Goal: Task Accomplishment & Management: Manage account settings

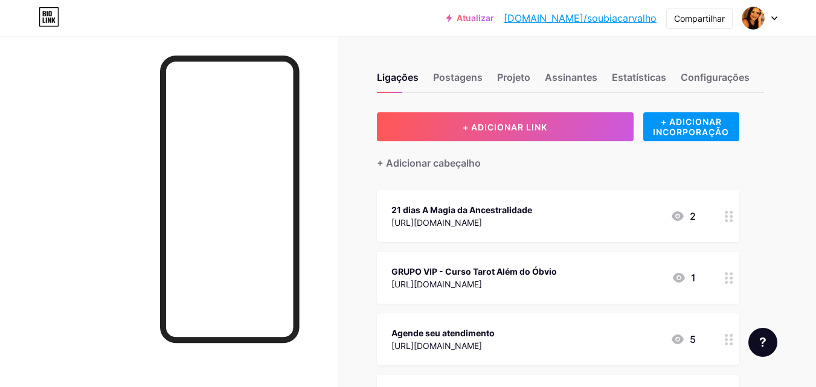
click at [732, 219] on circle at bounding box center [731, 220] width 3 height 3
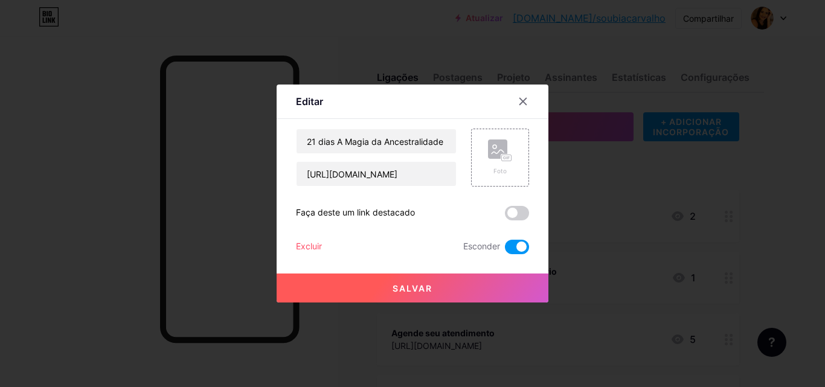
click at [311, 248] on font "Excluir" at bounding box center [309, 246] width 26 height 10
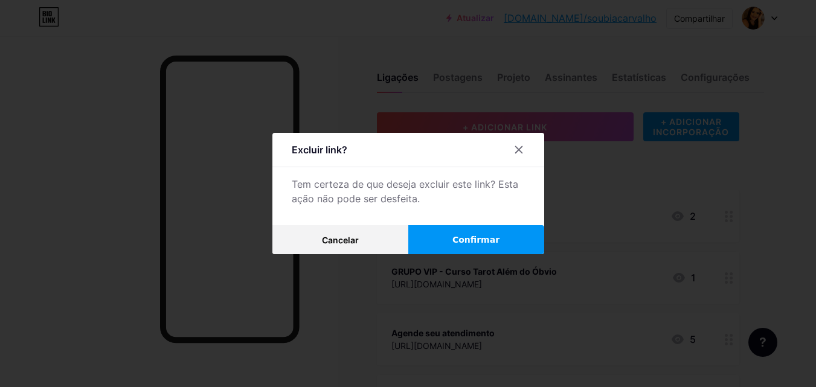
click at [494, 239] on font "Confirmar" at bounding box center [475, 240] width 47 height 10
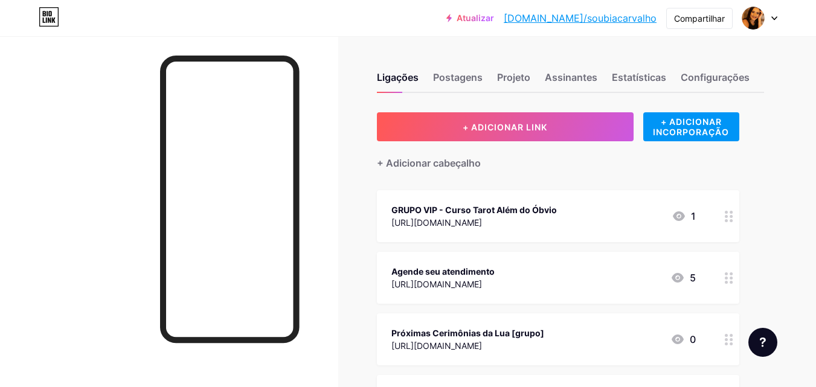
click at [555, 210] on font "GRUPO VIP - Curso Tarot Além do Óbvio" at bounding box center [474, 210] width 166 height 10
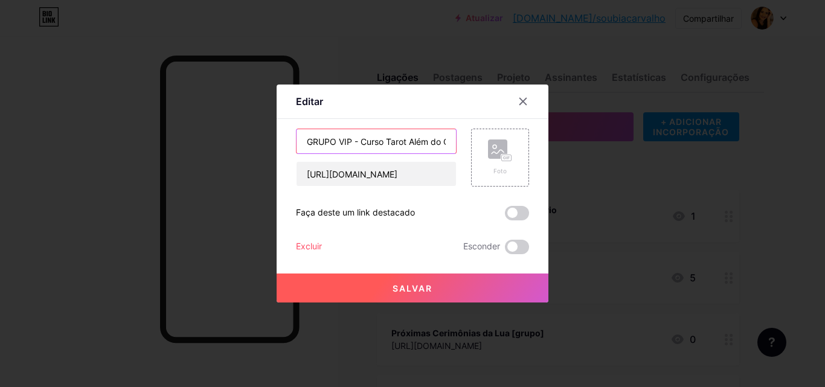
click at [431, 143] on input "GRUPO VIP - Curso Tarot Além do Óbvio" at bounding box center [376, 141] width 159 height 24
type input "CURSO - Tarot Além do Óbvio"
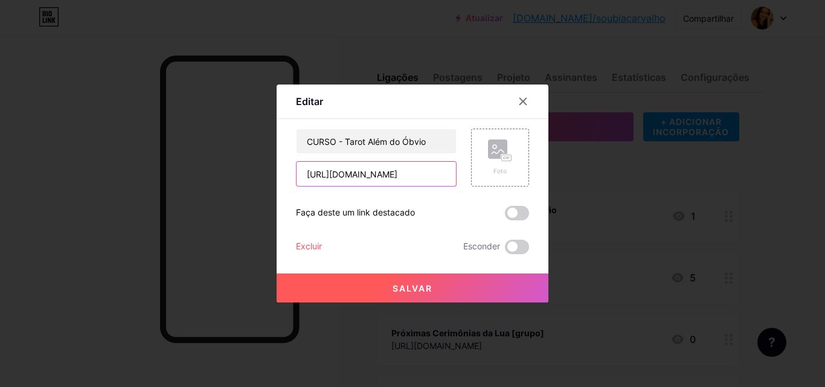
click at [433, 178] on input "[URL][DOMAIN_NAME]" at bounding box center [376, 174] width 159 height 24
click at [434, 178] on input "[URL][DOMAIN_NAME]" at bounding box center [376, 174] width 159 height 24
paste input "[DOMAIN_NAME][URL]"
type input "[URL][DOMAIN_NAME]"
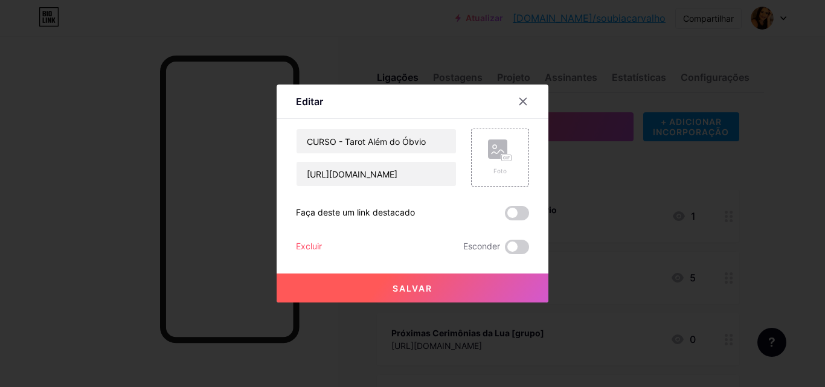
click at [428, 291] on font "Salvar" at bounding box center [413, 288] width 40 height 10
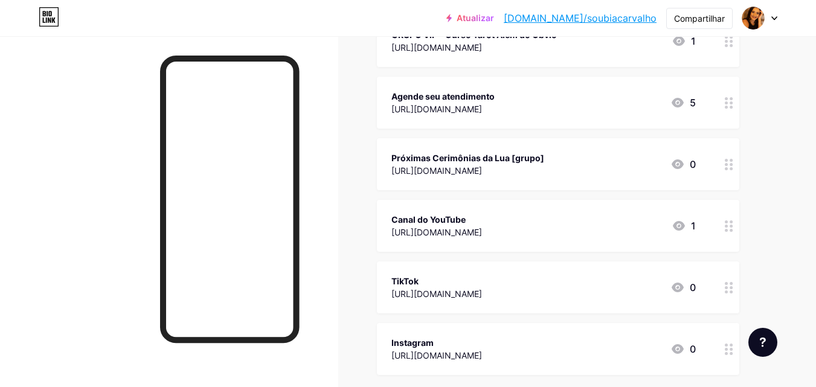
scroll to position [181, 0]
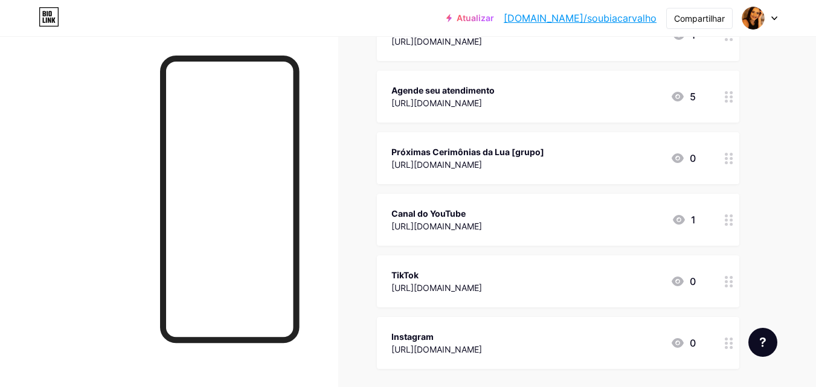
click at [728, 156] on icon at bounding box center [729, 158] width 8 height 11
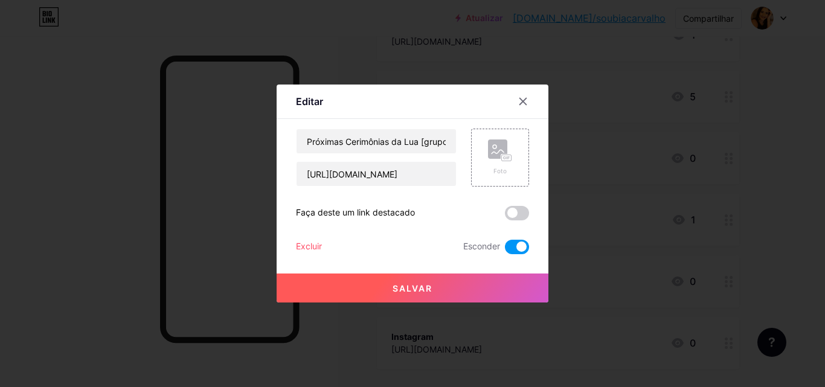
click at [314, 249] on font "Excluir" at bounding box center [309, 246] width 26 height 10
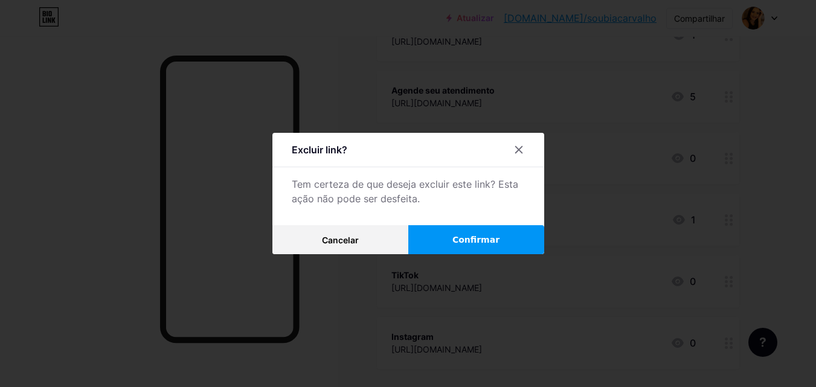
click at [493, 237] on font "Confirmar" at bounding box center [475, 240] width 47 height 10
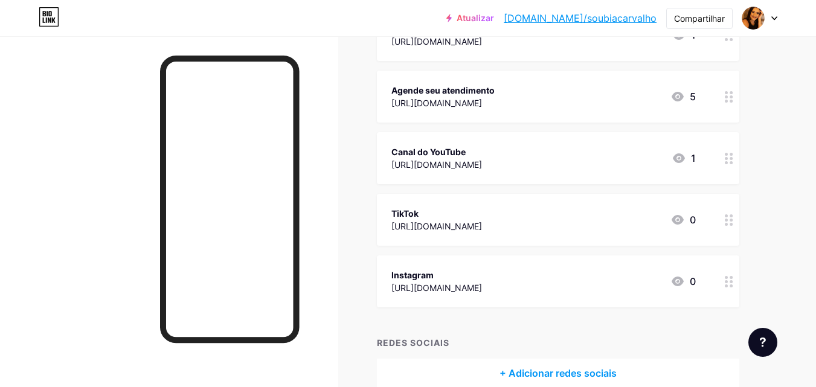
click at [725, 216] on circle at bounding box center [726, 215] width 3 height 3
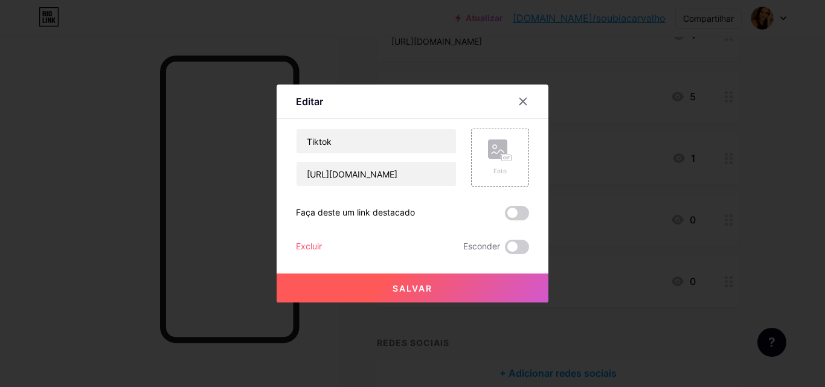
click at [313, 241] on font "Excluir" at bounding box center [309, 246] width 26 height 10
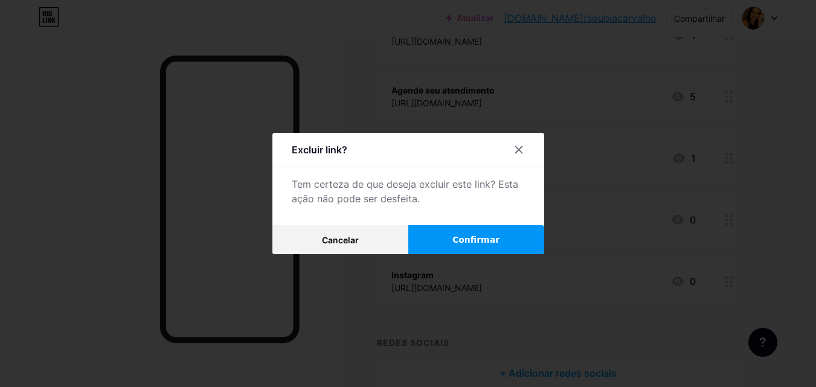
click at [465, 239] on font "Confirmar" at bounding box center [475, 240] width 47 height 10
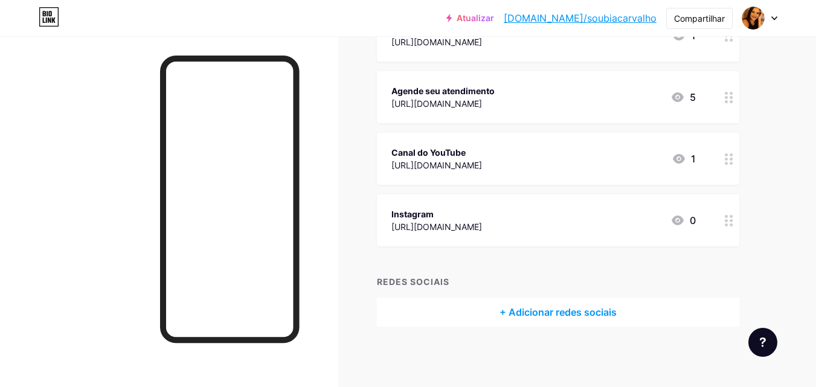
scroll to position [180, 0]
click at [732, 225] on circle at bounding box center [731, 225] width 3 height 3
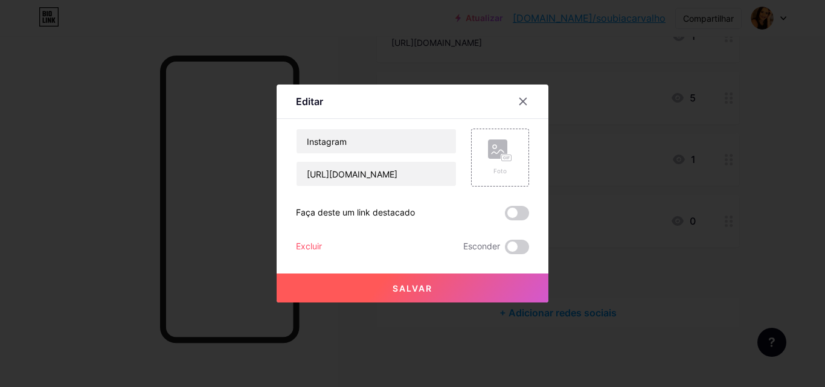
click at [312, 247] on font "Excluir" at bounding box center [309, 246] width 26 height 10
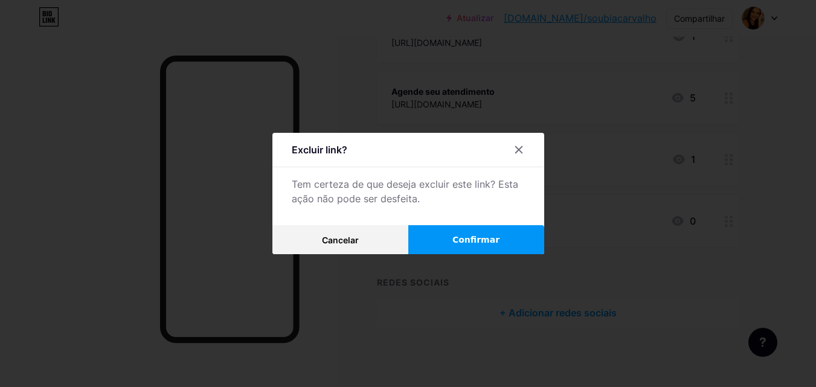
click at [471, 242] on font "Confirmar" at bounding box center [475, 240] width 47 height 10
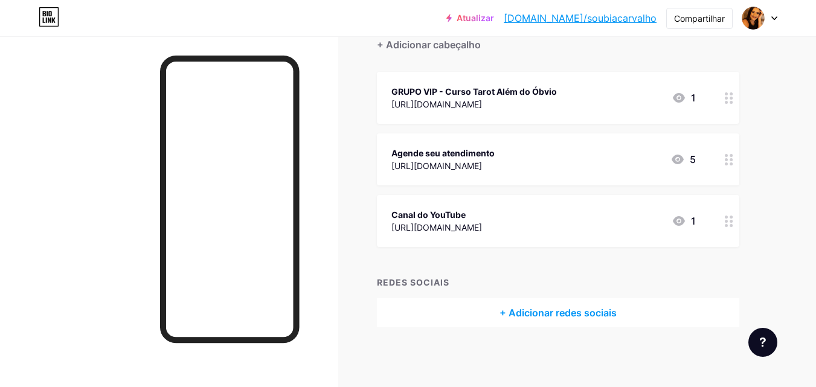
click at [680, 160] on icon at bounding box center [678, 160] width 12 height 10
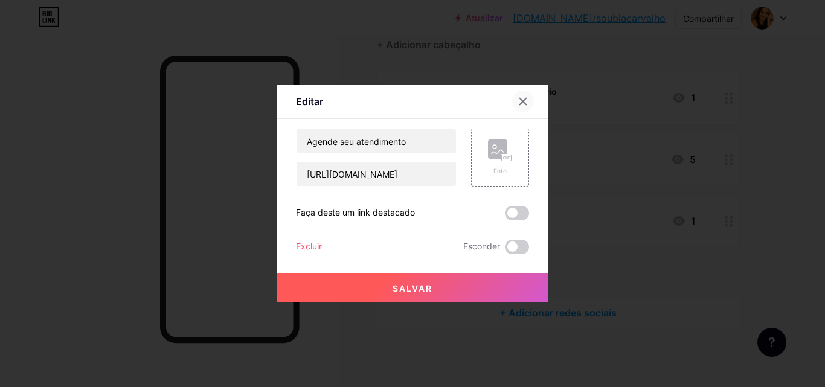
click at [521, 101] on icon at bounding box center [523, 102] width 10 height 10
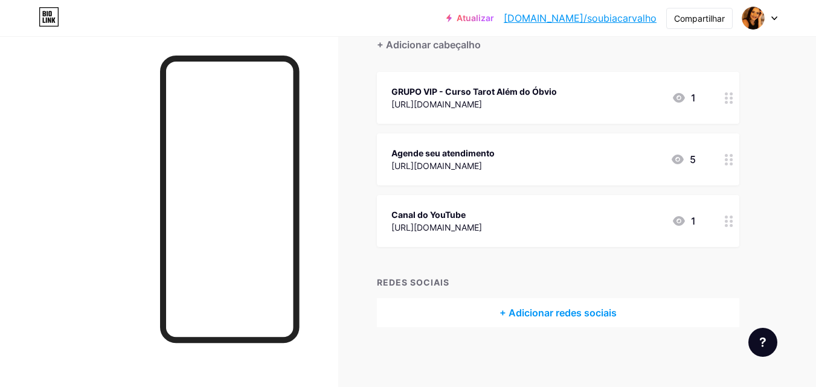
click at [732, 155] on circle at bounding box center [731, 155] width 3 height 3
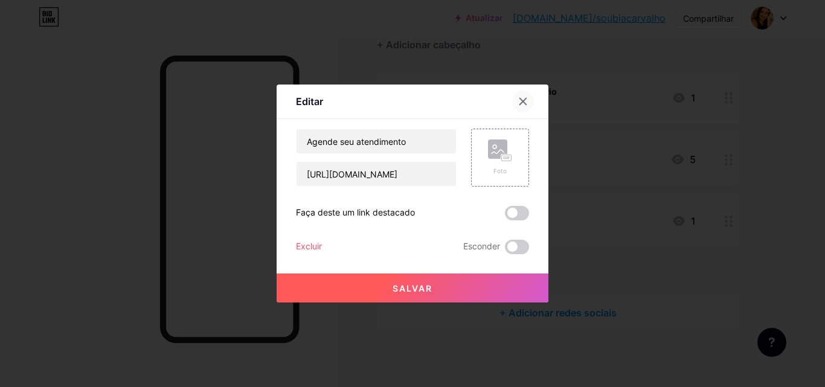
click at [525, 103] on icon at bounding box center [523, 101] width 7 height 7
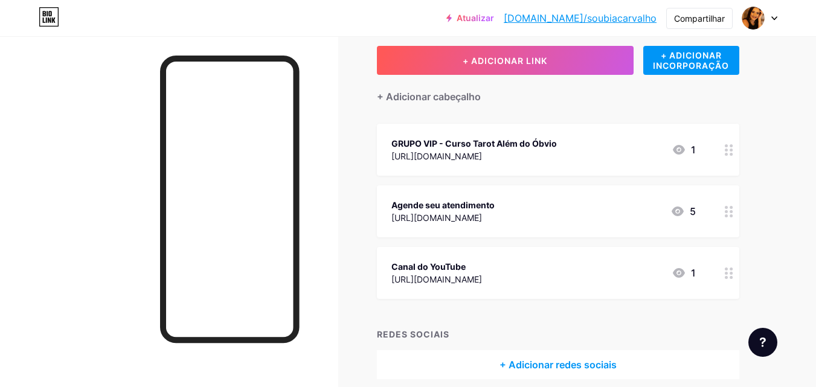
scroll to position [0, 0]
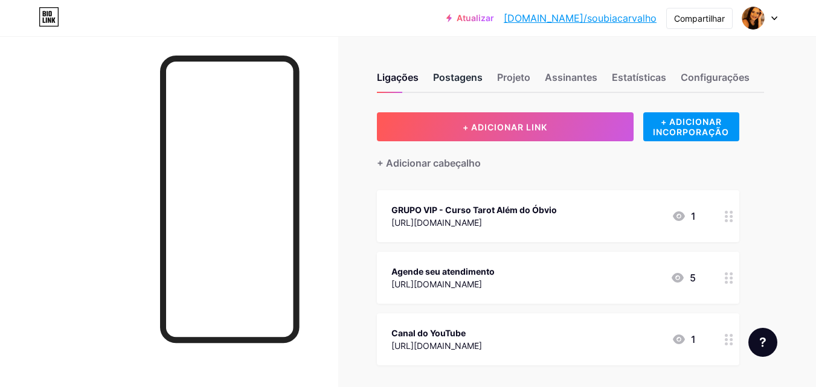
click at [471, 81] on font "Postagens" at bounding box center [458, 77] width 50 height 12
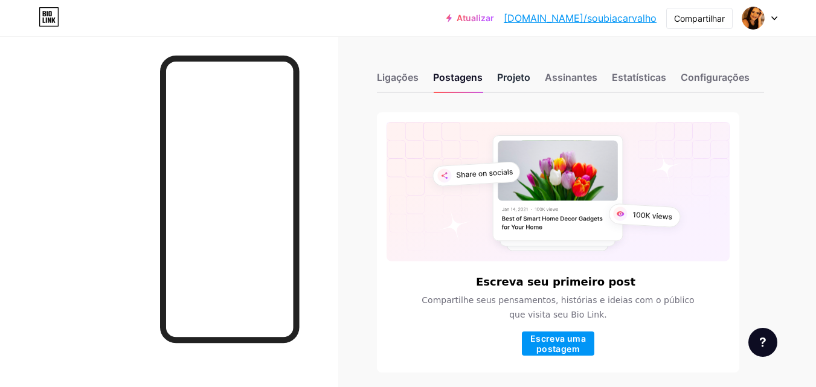
click at [509, 82] on font "Projeto" at bounding box center [513, 77] width 33 height 12
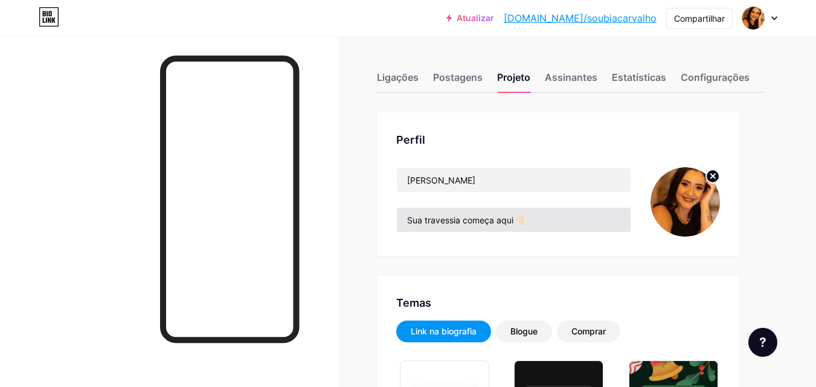
type input "#fdf6ed"
type input "#7f4329"
type input "#000000"
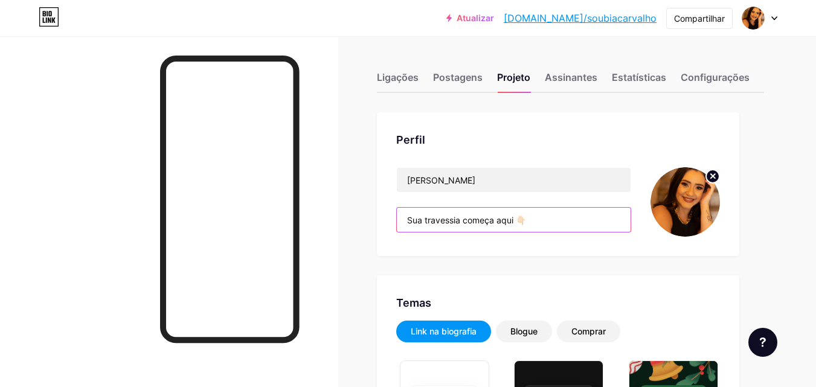
click at [567, 222] on input "Sua travessia começa aqui 👇🏻" at bounding box center [514, 220] width 234 height 24
click at [621, 78] on font "Estatísticas" at bounding box center [639, 77] width 54 height 12
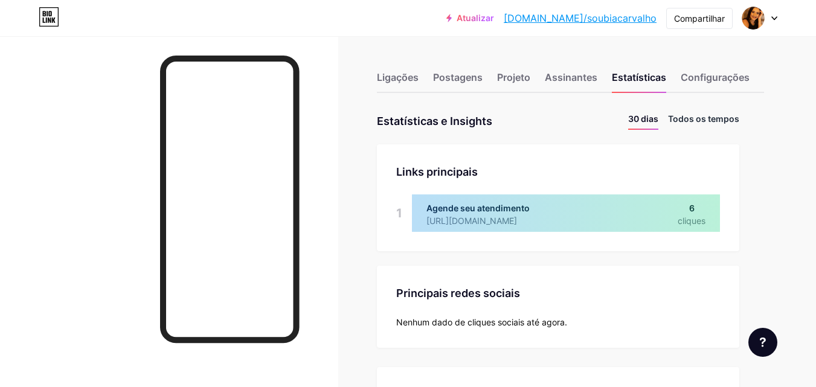
click at [686, 122] on font "Todos os tempos" at bounding box center [703, 119] width 71 height 10
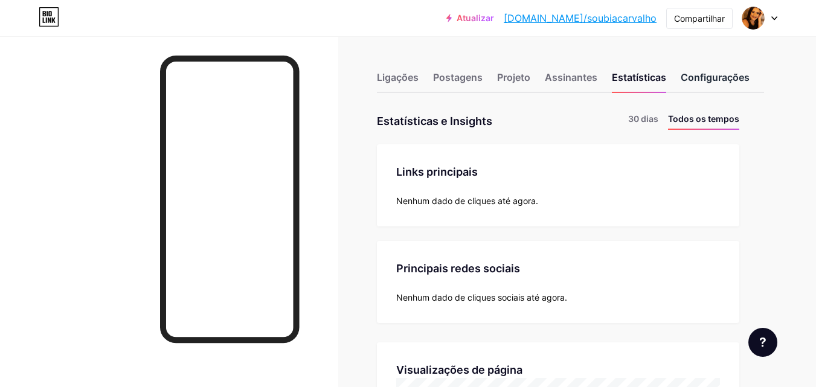
click at [701, 82] on font "Configurações" at bounding box center [715, 77] width 69 height 12
